Goal: Task Accomplishment & Management: Use online tool/utility

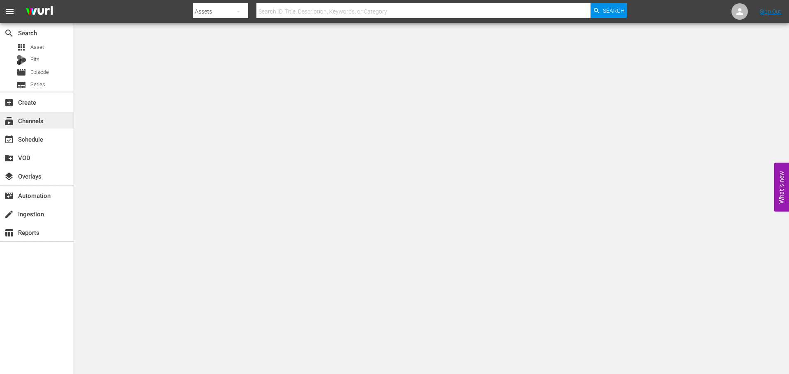
click at [49, 119] on div "subscriptions Channels" at bounding box center [37, 120] width 74 height 16
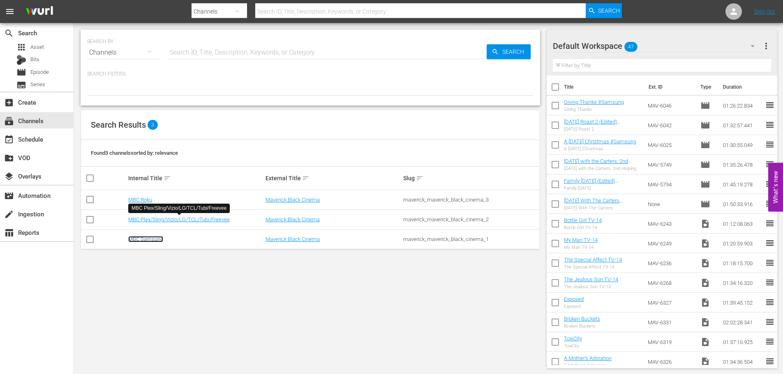
click at [155, 242] on link "MBC Samsung" at bounding box center [145, 239] width 35 height 6
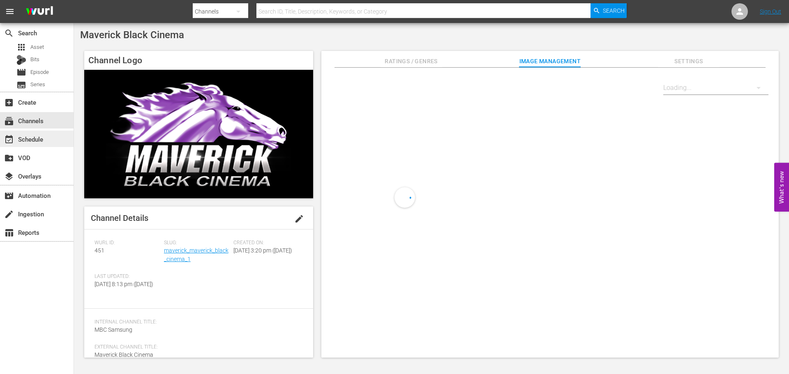
click at [35, 140] on div "event_available Schedule" at bounding box center [23, 137] width 46 height 7
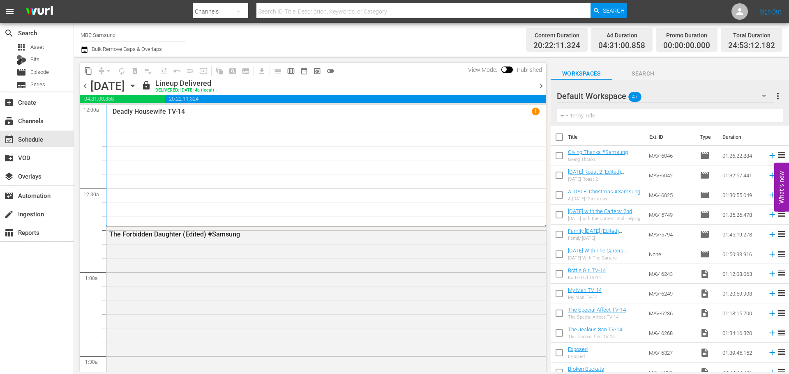
click at [139, 87] on div "[DATE] [DATE]" at bounding box center [114, 86] width 49 height 14
click at [134, 87] on icon "button" at bounding box center [133, 86] width 4 height 2
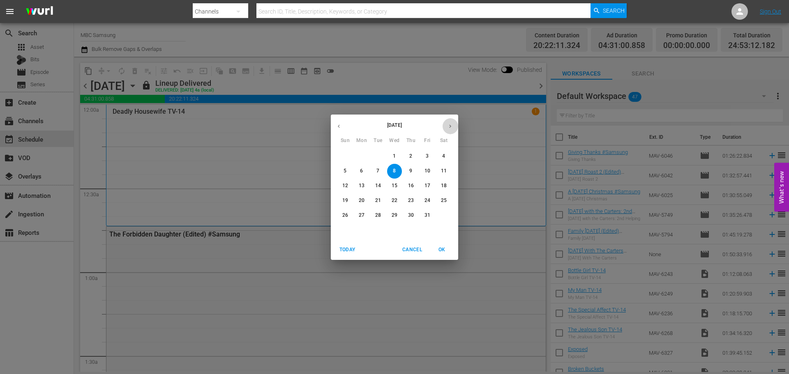
click at [450, 125] on icon "button" at bounding box center [450, 126] width 2 height 3
click at [340, 229] on span "30" at bounding box center [345, 230] width 15 height 7
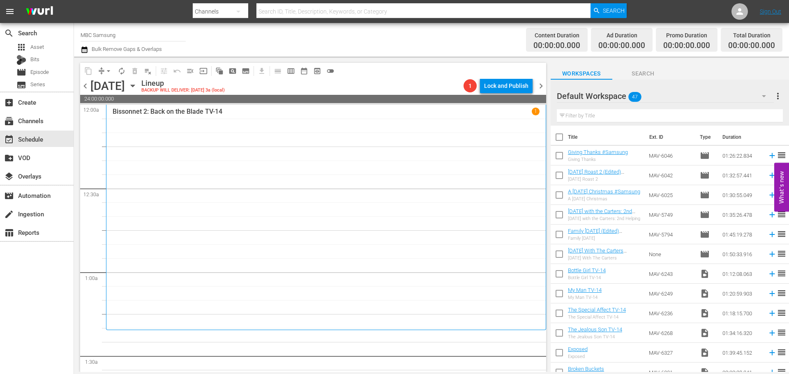
scroll to position [123, 0]
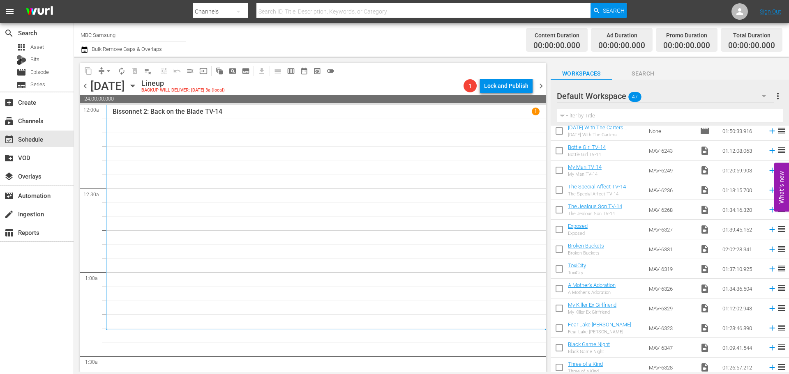
click at [690, 99] on div "Default Workspace 47" at bounding box center [665, 96] width 217 height 23
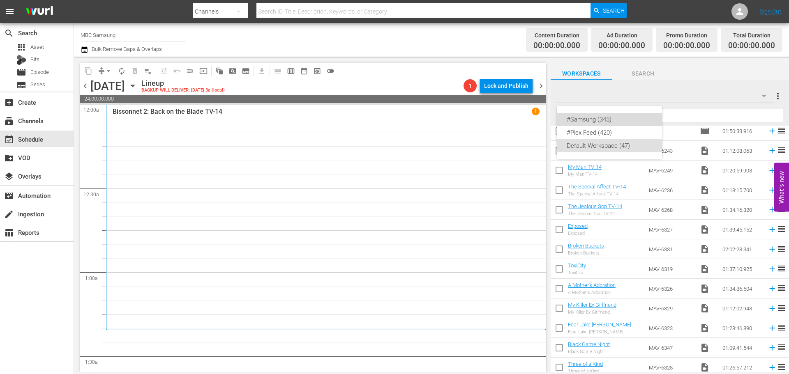
click at [625, 124] on div "#Samsung (345)" at bounding box center [609, 119] width 85 height 13
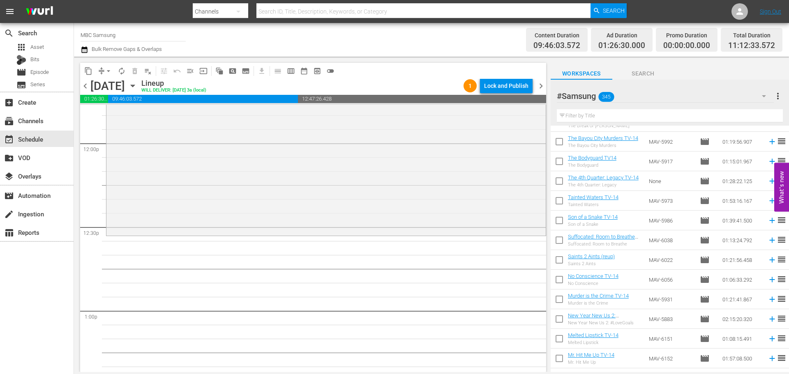
scroll to position [1973, 0]
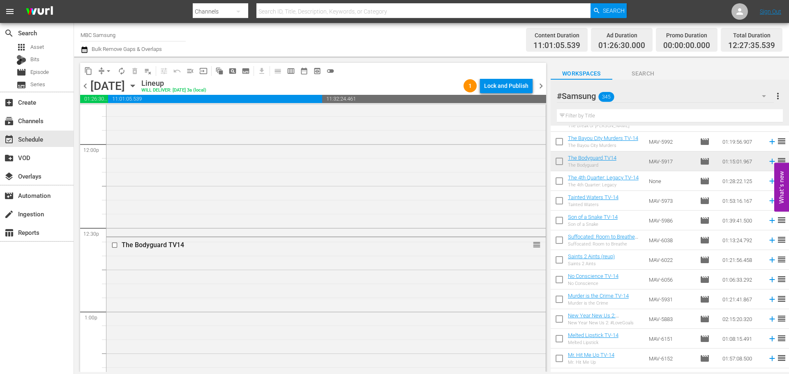
click at [406, 261] on div "The Bodyguard TV14 reorder" at bounding box center [325, 341] width 439 height 207
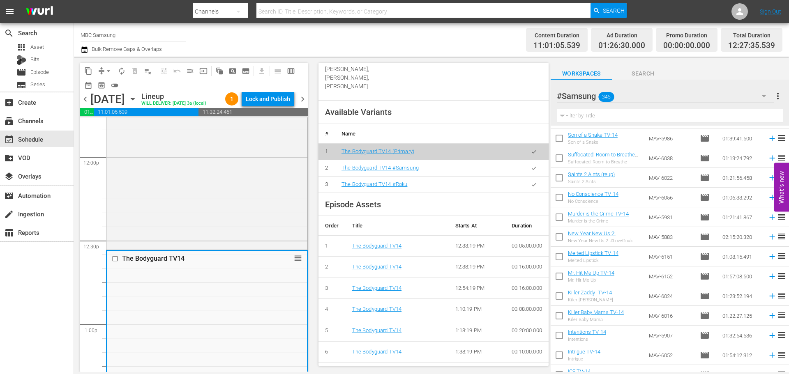
scroll to position [288, 0]
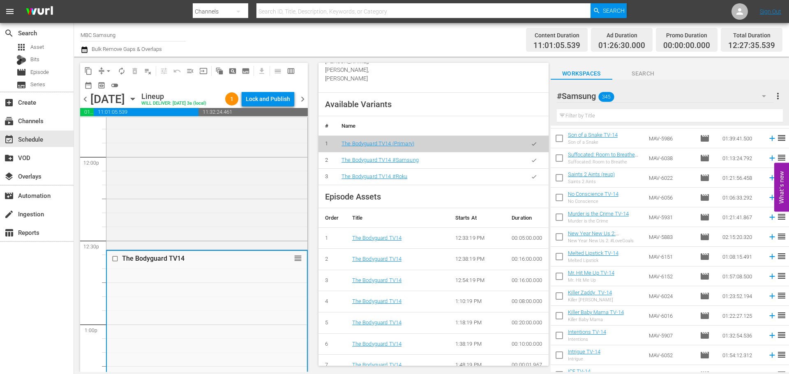
click at [531, 164] on icon "button" at bounding box center [534, 160] width 6 height 6
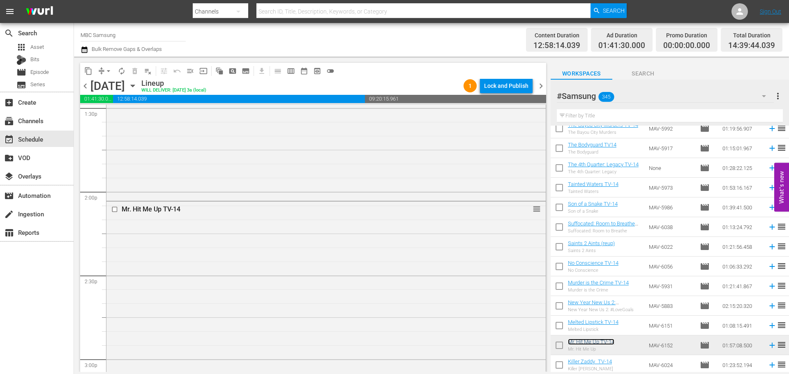
scroll to position [1513, 0]
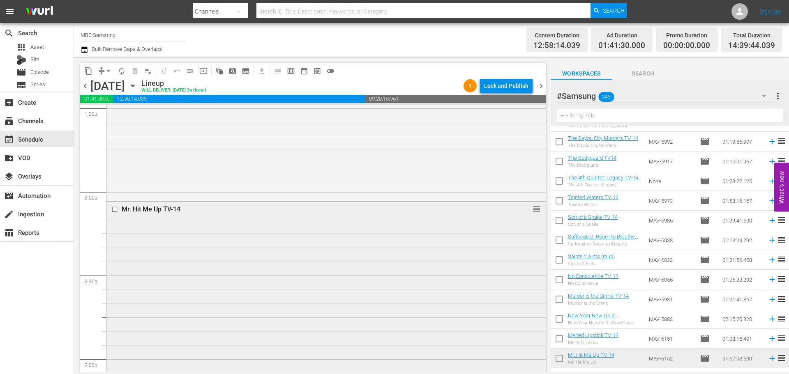
click at [279, 271] on div "Mr. Hit Me Up TV-14 reorder" at bounding box center [325, 364] width 439 height 325
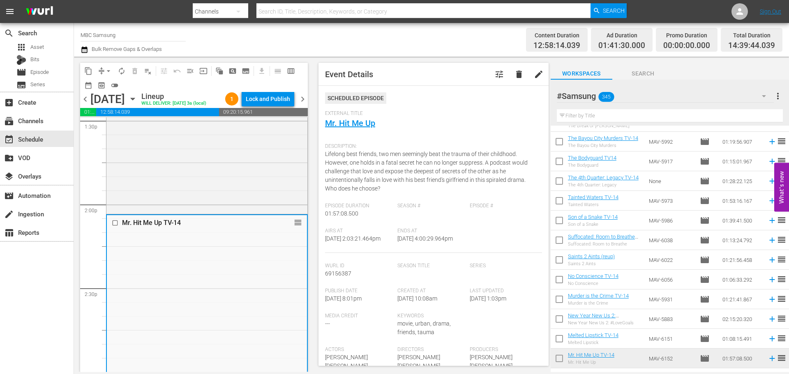
scroll to position [123, 0]
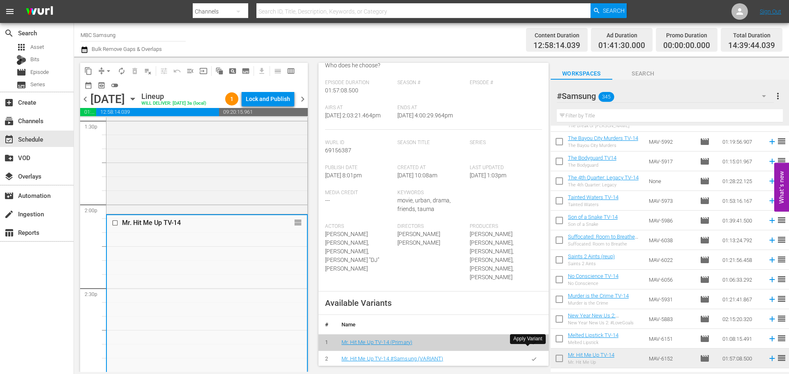
click at [534, 351] on button "button" at bounding box center [534, 359] width 16 height 16
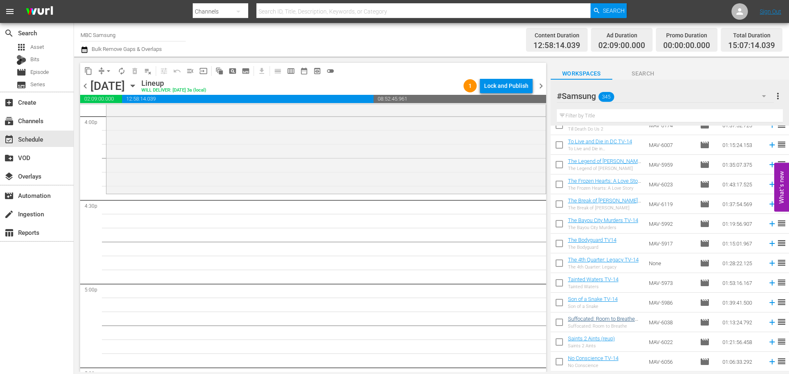
scroll to position [1390, 0]
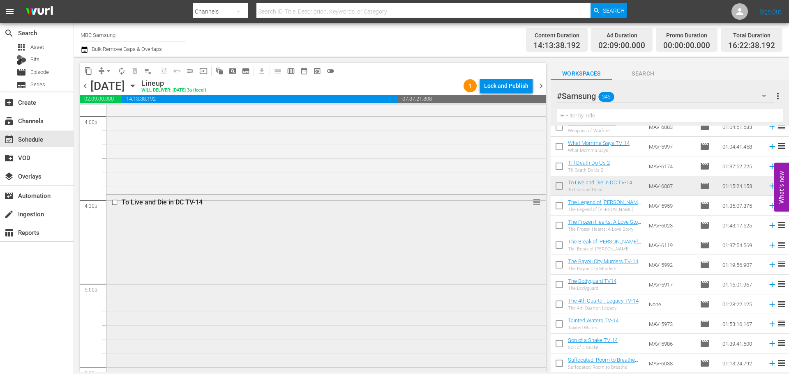
click at [331, 276] on div "To Live and Die in DC TV-14 reorder" at bounding box center [325, 299] width 439 height 208
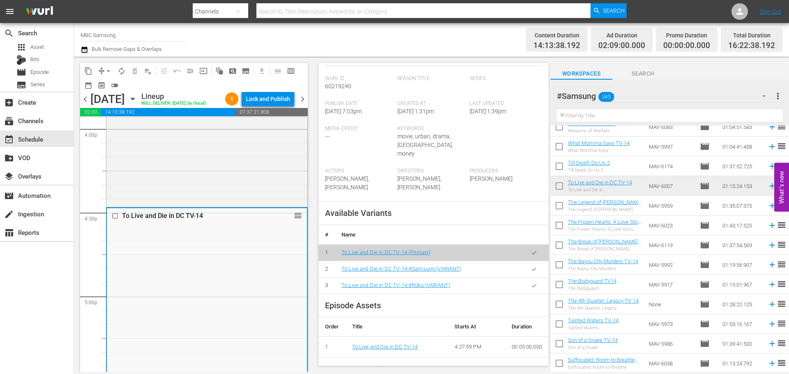
scroll to position [164, 0]
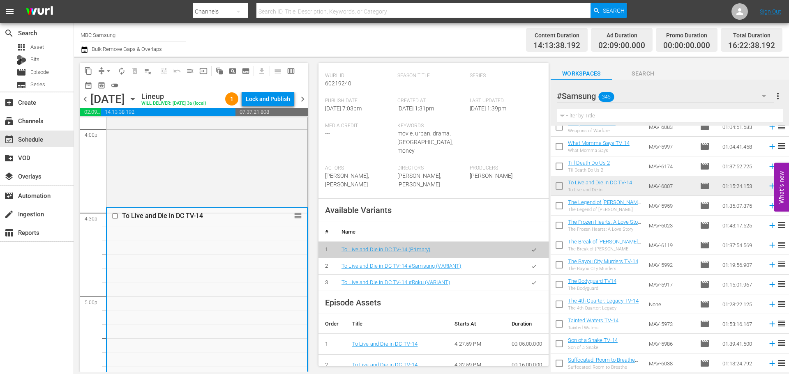
click at [531, 263] on icon "button" at bounding box center [534, 266] width 6 height 6
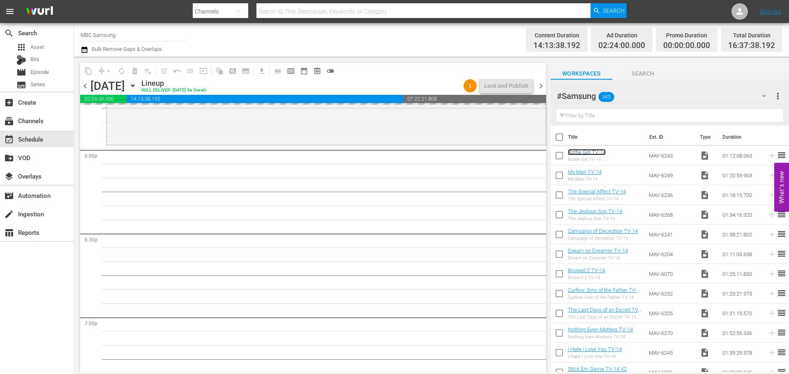
scroll to position [2959, 0]
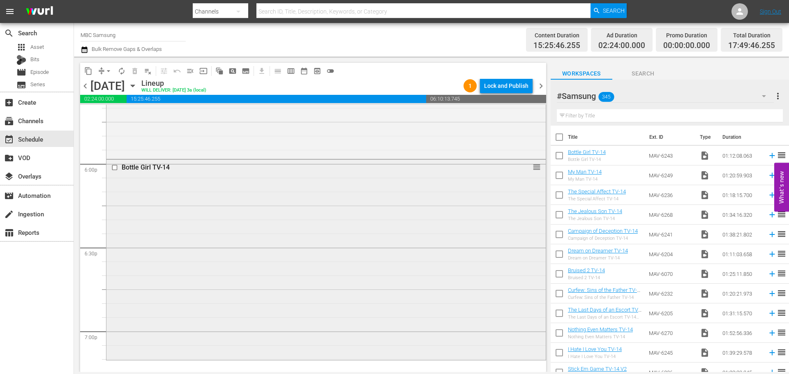
click at [357, 256] on div "Bottle Girl TV-14 reorder" at bounding box center [325, 259] width 439 height 199
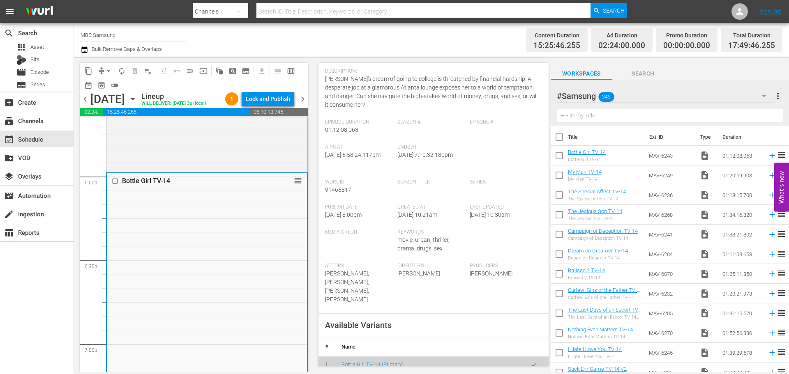
scroll to position [123, 0]
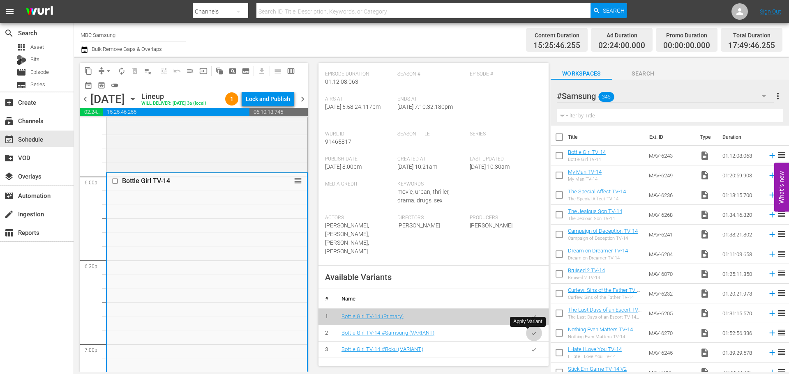
click at [531, 329] on button "button" at bounding box center [534, 333] width 16 height 16
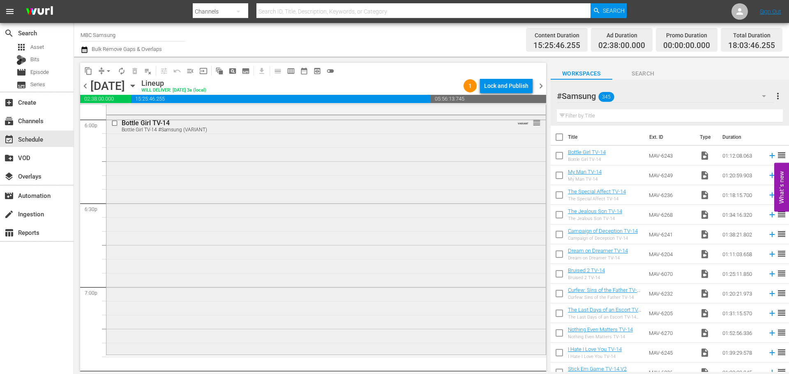
scroll to position [3164, 0]
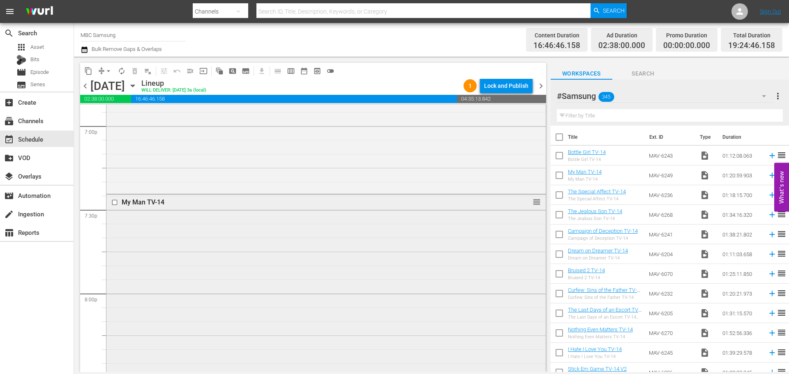
click at [307, 222] on div "My Man TV-14 reorder" at bounding box center [325, 307] width 439 height 224
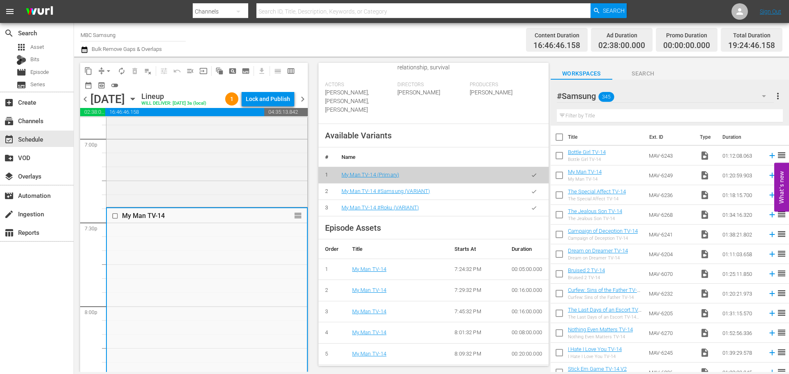
scroll to position [288, 0]
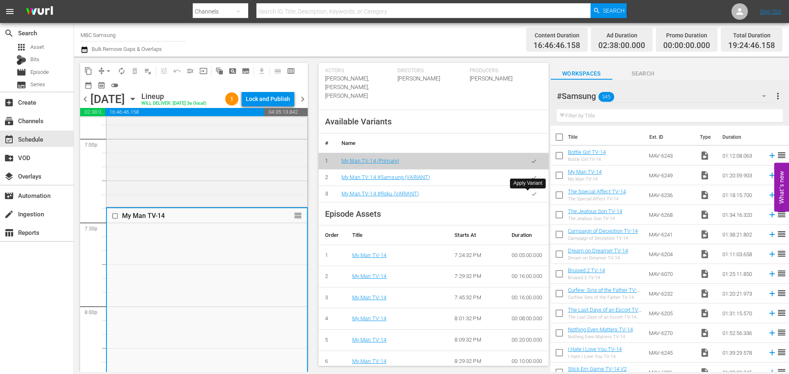
click at [531, 181] on icon "button" at bounding box center [534, 178] width 6 height 6
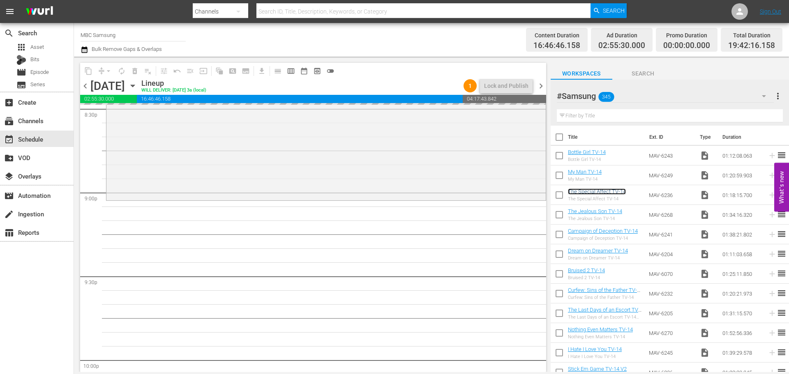
scroll to position [3452, 0]
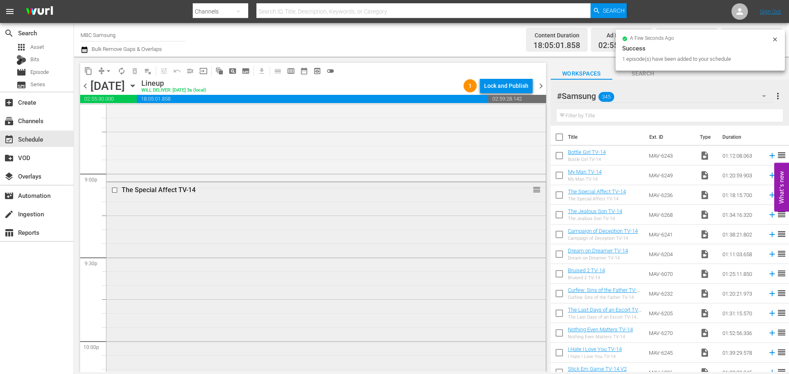
click at [313, 188] on div "The Special Affect TV-14" at bounding box center [311, 190] width 378 height 8
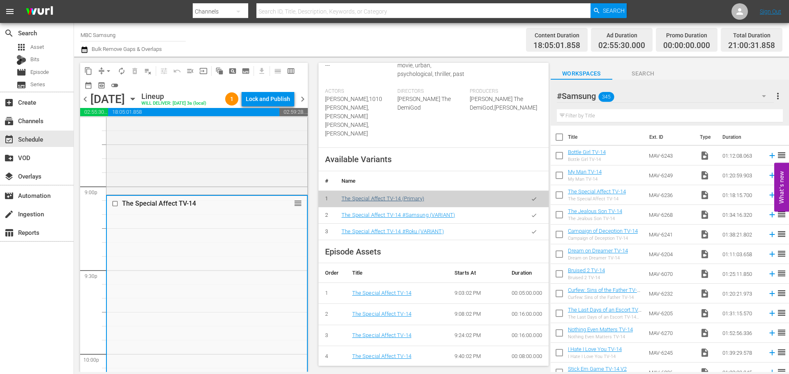
scroll to position [247, 0]
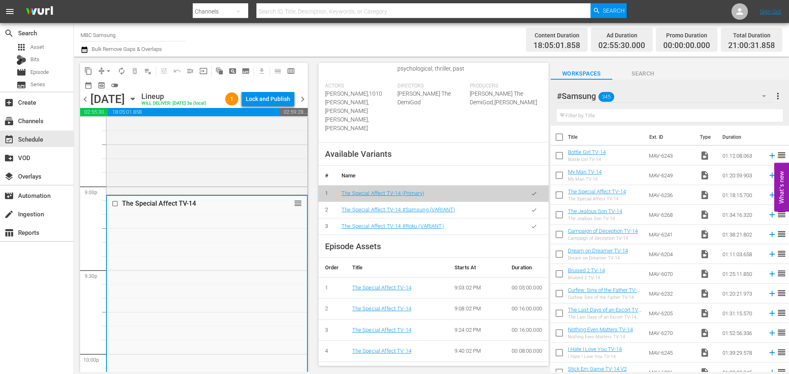
click at [531, 207] on icon "button" at bounding box center [534, 210] width 6 height 6
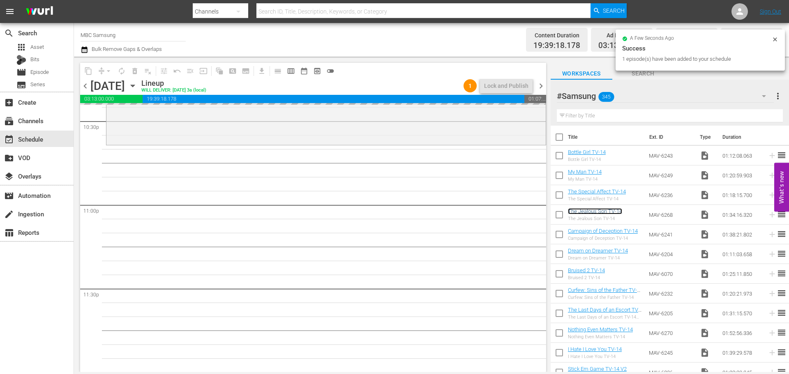
scroll to position [3757, 0]
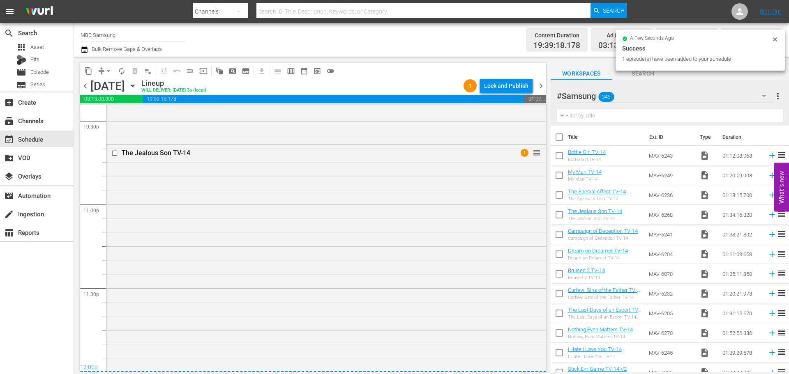
click at [368, 228] on div "The Jealous Son TV-14 1 reorder" at bounding box center [325, 275] width 439 height 261
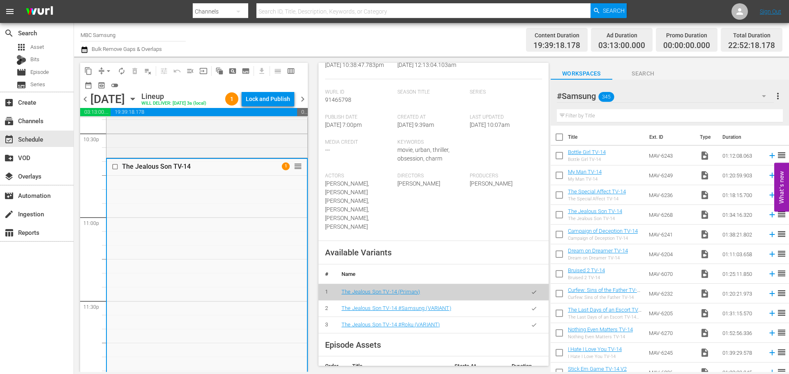
scroll to position [205, 0]
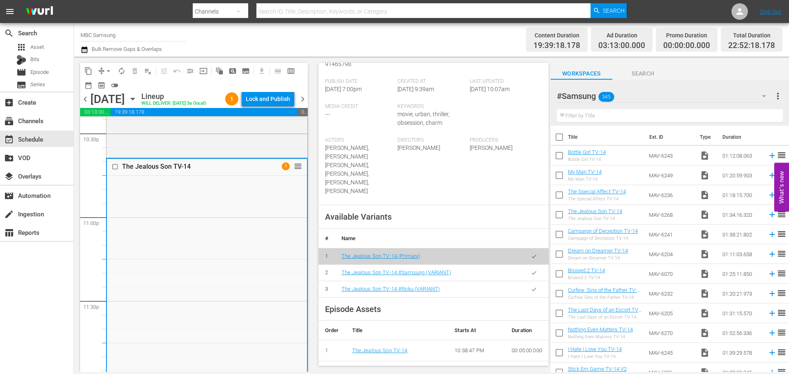
click at [531, 270] on icon "button" at bounding box center [534, 273] width 6 height 6
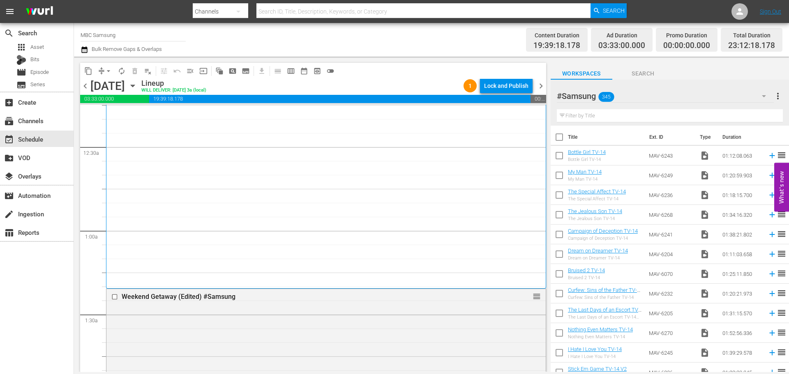
scroll to position [0, 0]
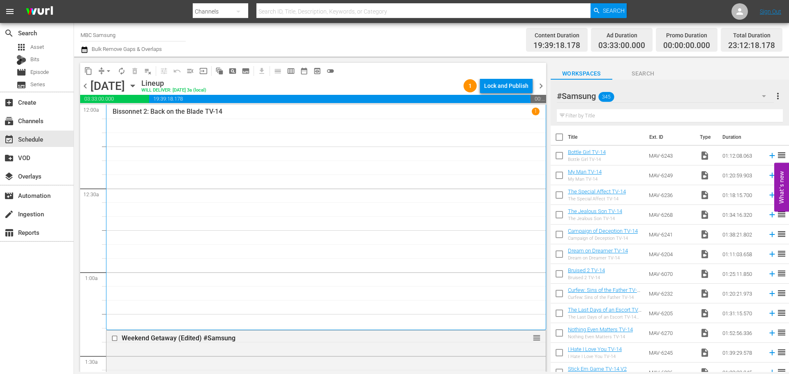
click at [510, 85] on div "Lock and Publish" at bounding box center [506, 85] width 44 height 15
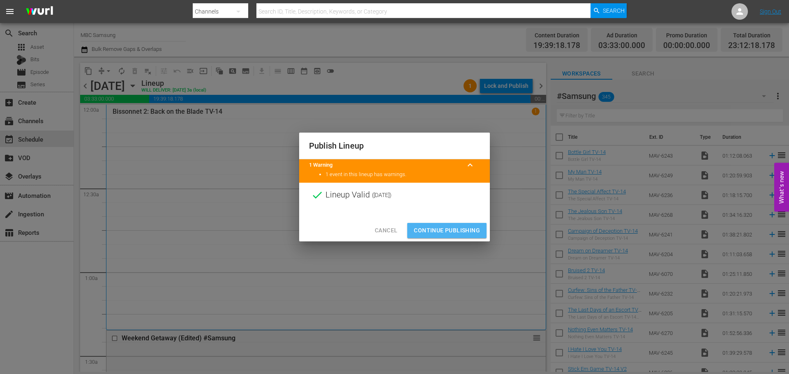
click at [455, 231] on span "Continue Publishing" at bounding box center [447, 231] width 66 height 10
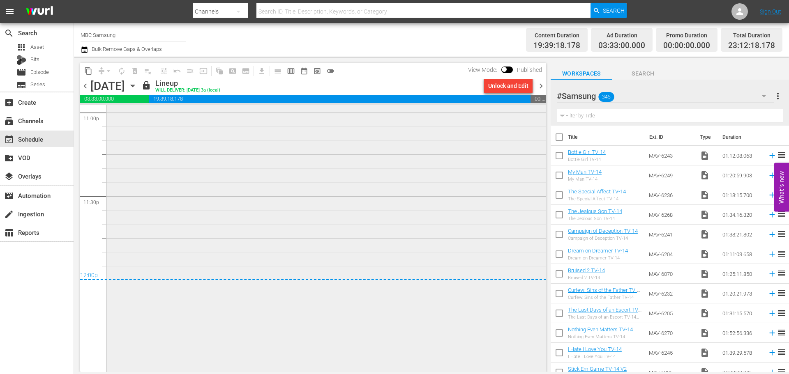
scroll to position [3849, 0]
